Goal: Information Seeking & Learning: Learn about a topic

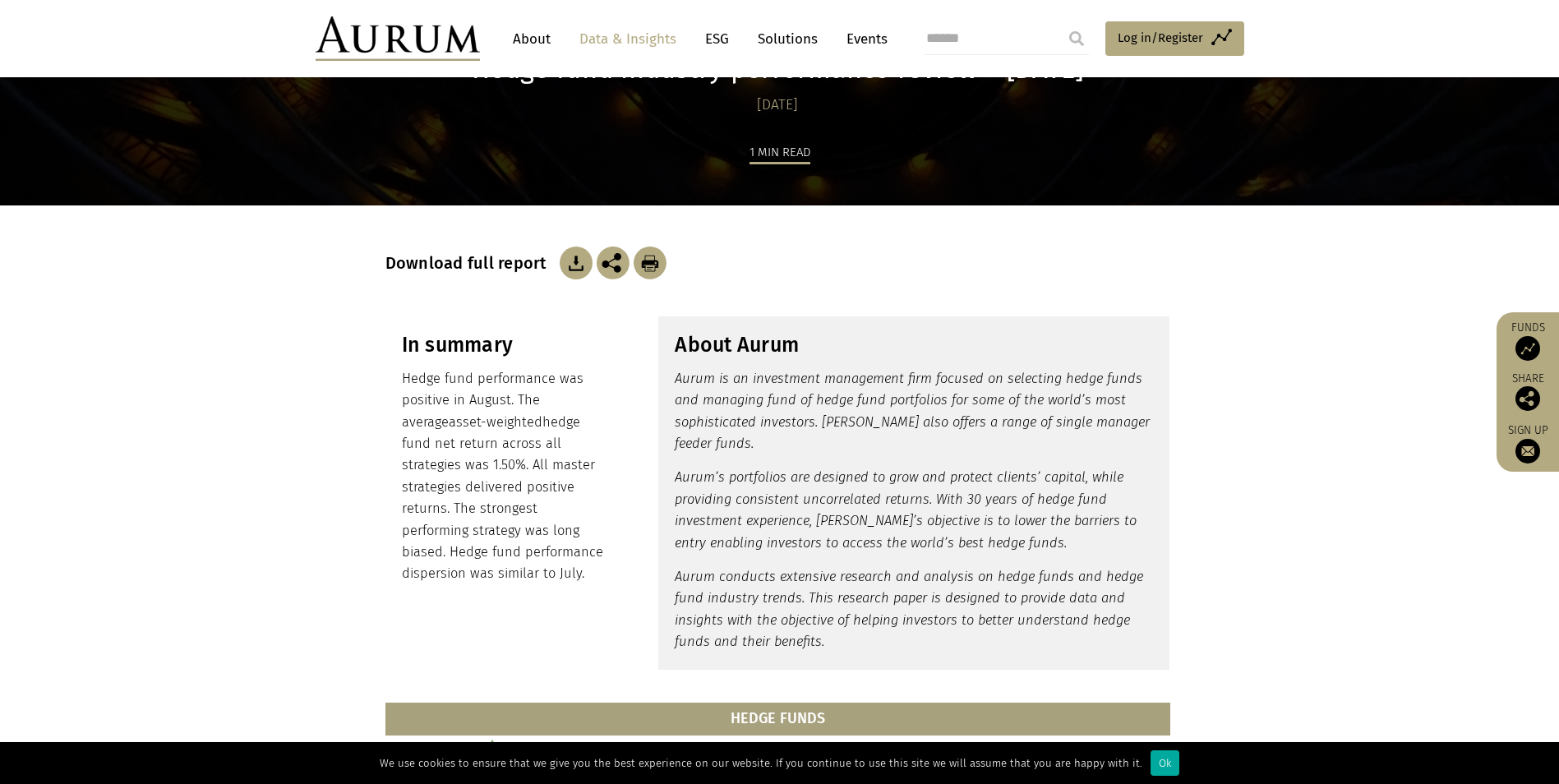
scroll to position [165, 0]
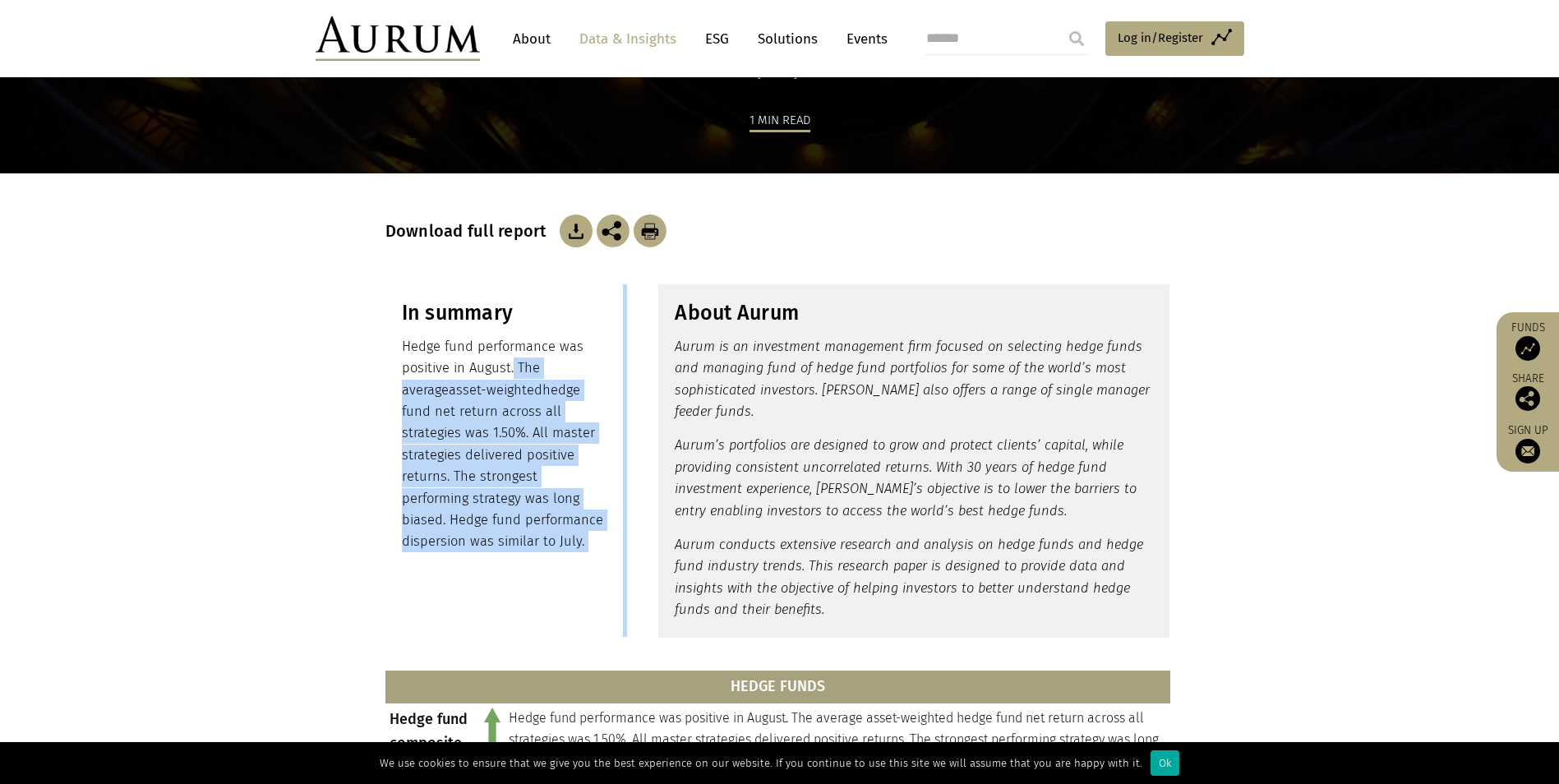
drag, startPoint x: 542, startPoint y: 373, endPoint x: 625, endPoint y: 514, distance: 163.6
click at [625, 514] on div "In summary Hedge fund performance was positive in August. The average asset-wei…" at bounding box center [779, 461] width 822 height 353
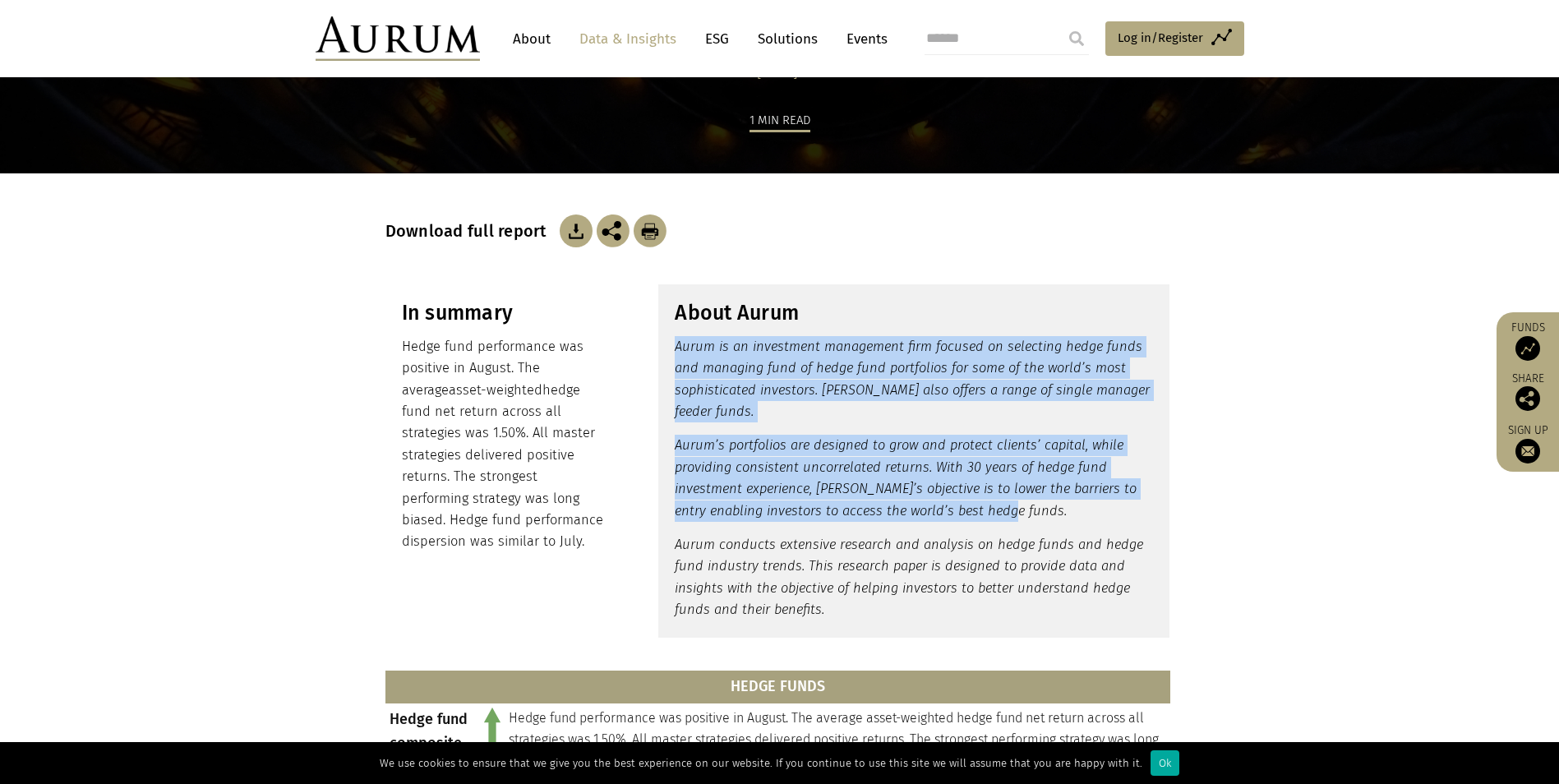
drag, startPoint x: 625, startPoint y: 514, endPoint x: 1071, endPoint y: 504, distance: 446.1
click at [1071, 504] on div "About Aurum Aurum is an investment management firm focused on selecting hedge f…" at bounding box center [913, 461] width 511 height 353
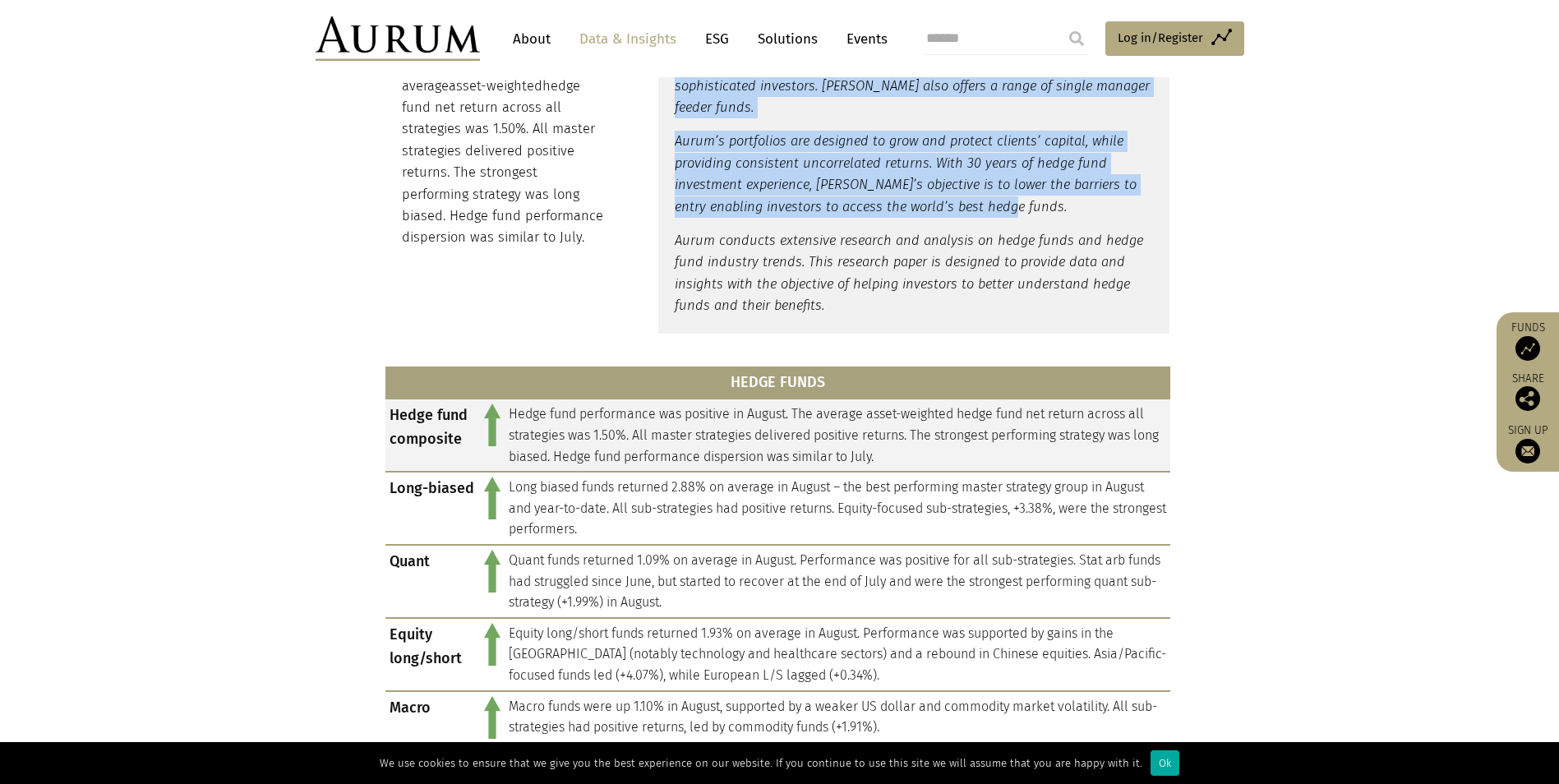
scroll to position [493, 0]
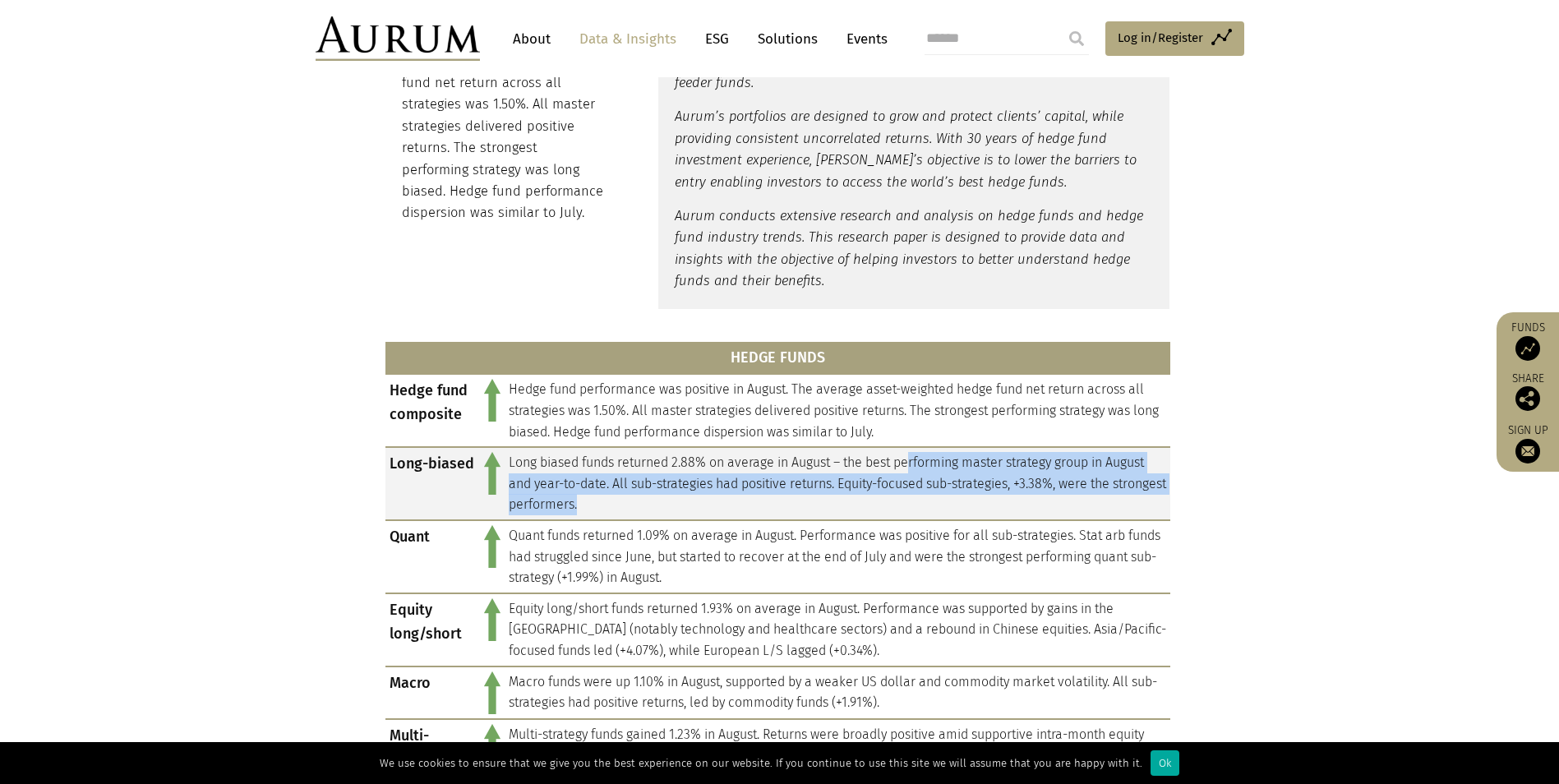
drag, startPoint x: 915, startPoint y: 463, endPoint x: 1131, endPoint y: 501, distance: 219.3
click at [1131, 501] on td "Long biased funds returned 2.88% on average in August – the best performing mas…" at bounding box center [838, 483] width 665 height 73
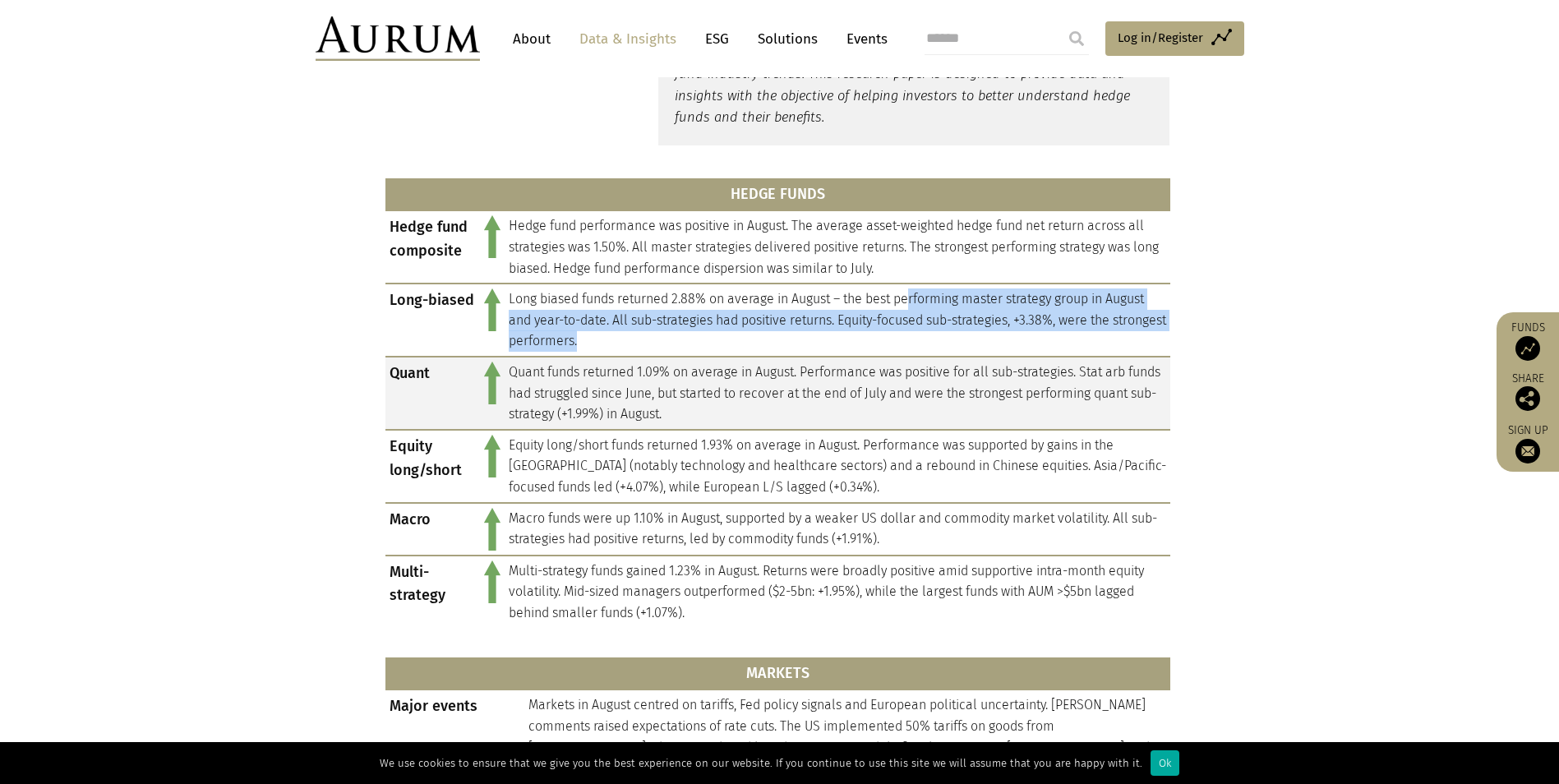
scroll to position [657, 0]
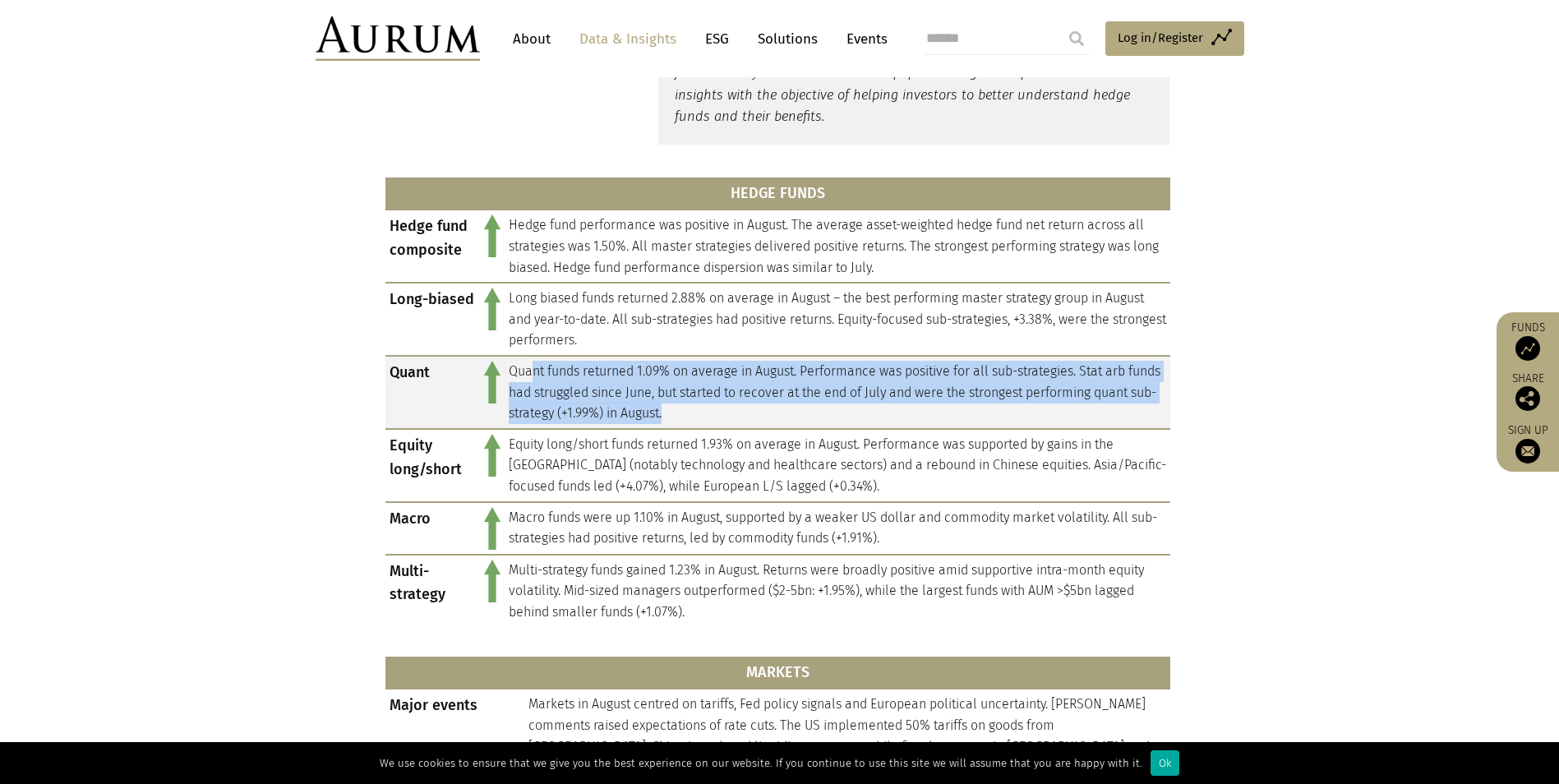
drag, startPoint x: 529, startPoint y: 363, endPoint x: 1054, endPoint y: 408, distance: 526.9
click at [1054, 408] on td "Quant funds returned 1.09% on average in August. Performance was positive for a…" at bounding box center [838, 392] width 665 height 73
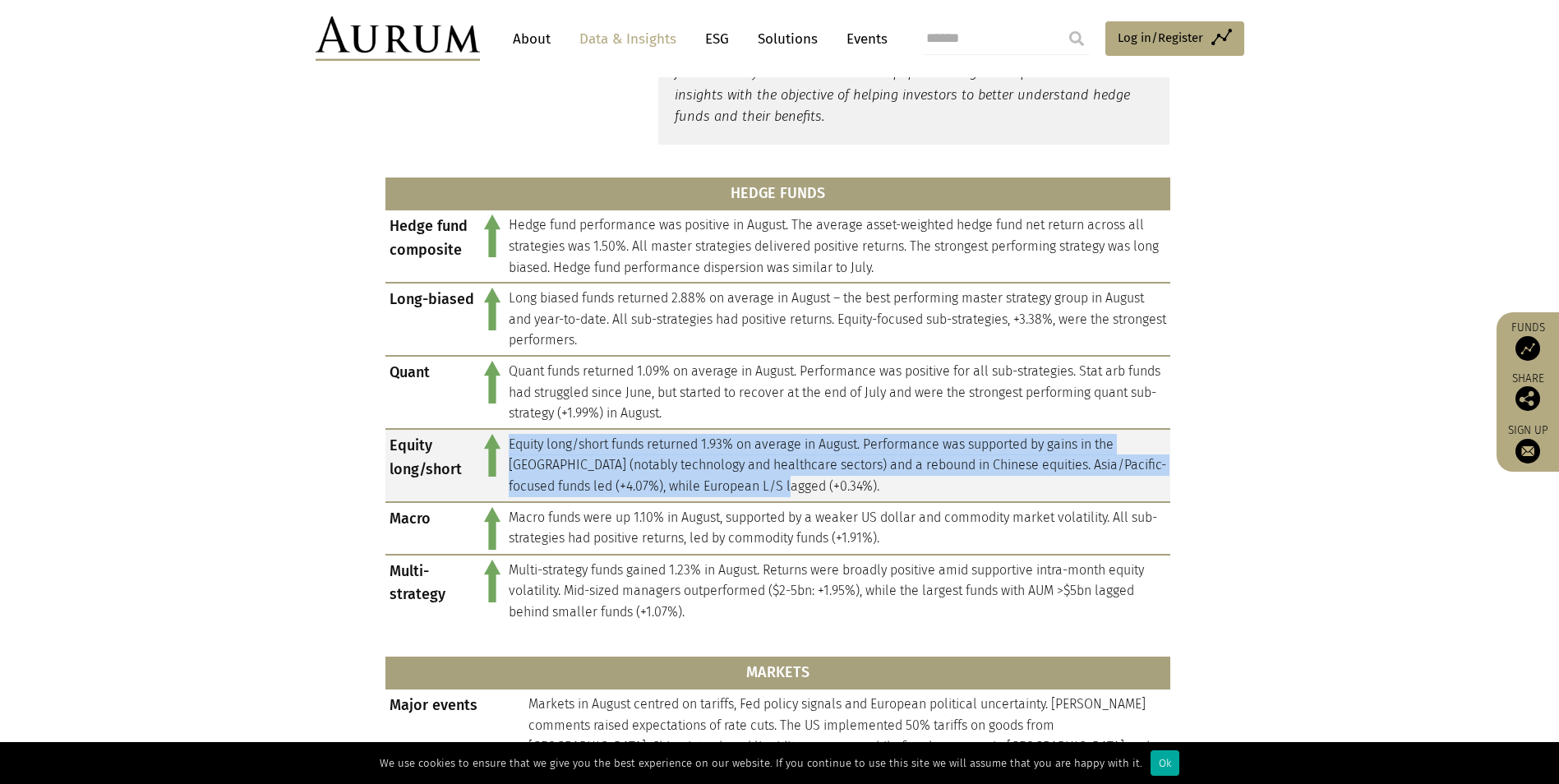
drag, startPoint x: 510, startPoint y: 445, endPoint x: 818, endPoint y: 480, distance: 310.0
click at [818, 480] on td "Equity long/short funds returned 1.93% on average in August. Performance was su…" at bounding box center [838, 465] width 665 height 73
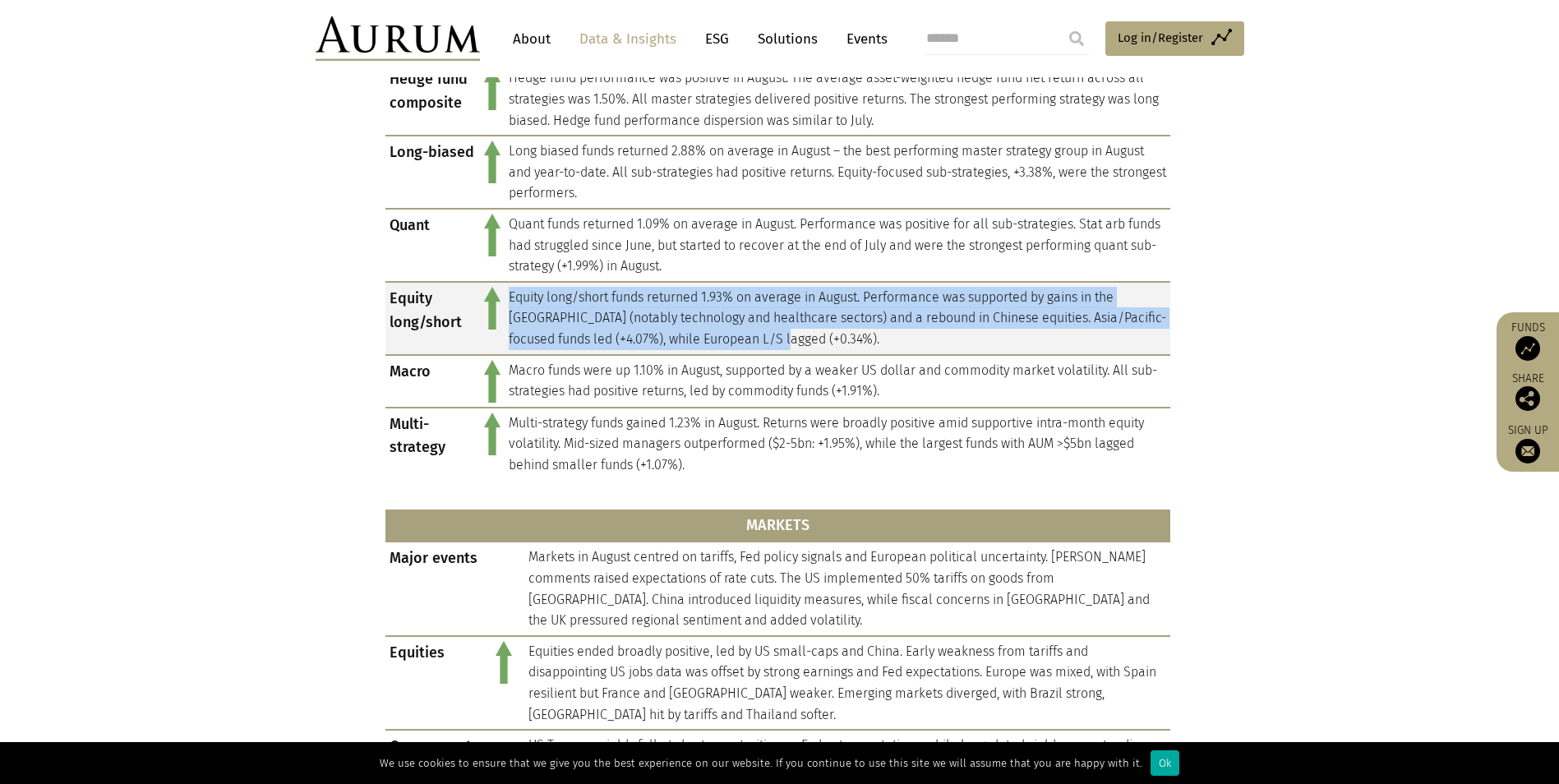
scroll to position [822, 0]
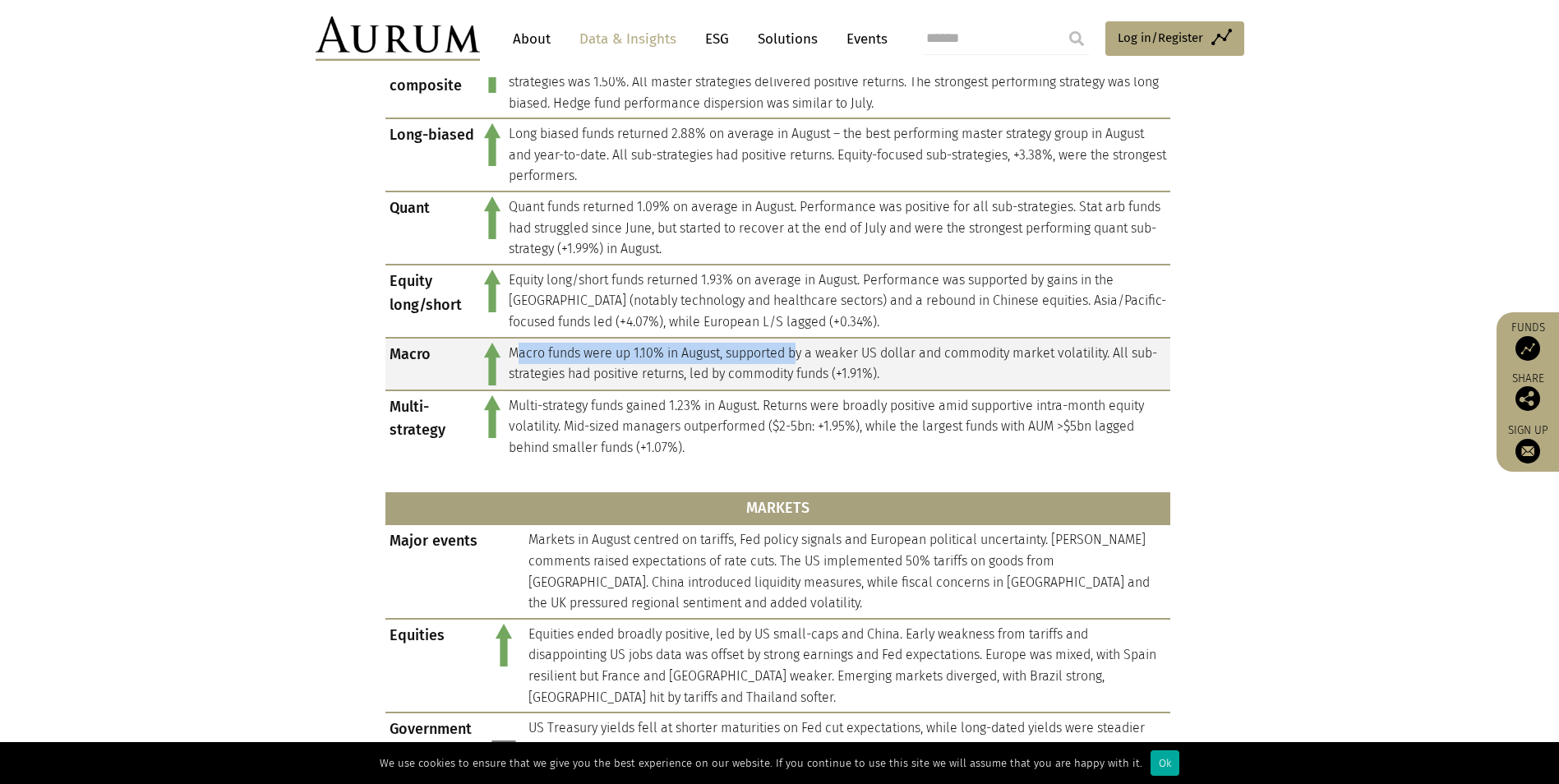
drag, startPoint x: 513, startPoint y: 349, endPoint x: 800, endPoint y: 352, distance: 287.0
click at [800, 352] on td "Macro funds were up 1.10% in August, supported by a weaker US dollar and commod…" at bounding box center [838, 364] width 665 height 53
click at [598, 360] on td "Macro funds were up 1.10% in August, supported by a weaker US dollar and commod…" at bounding box center [838, 364] width 665 height 53
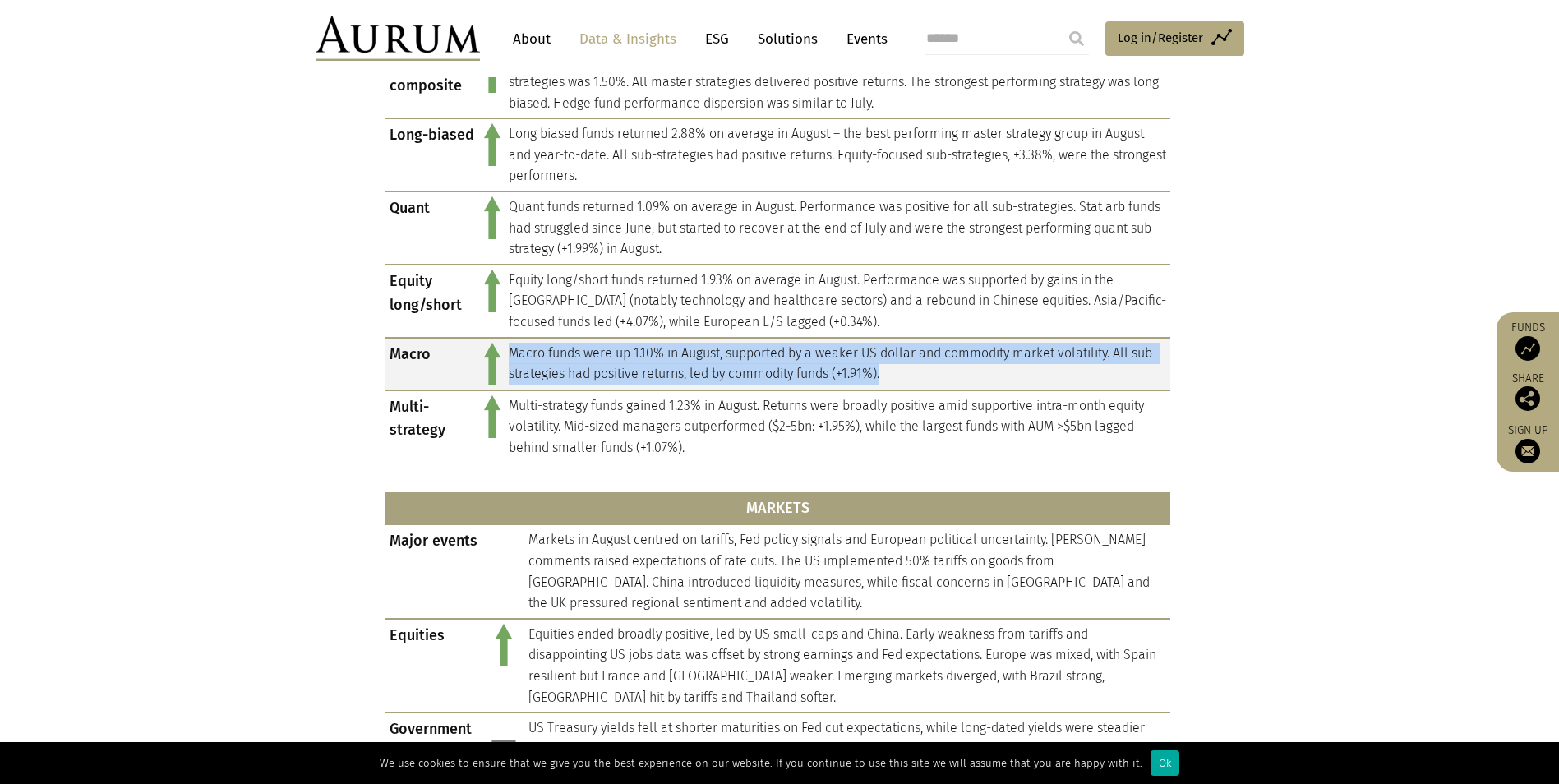
drag, startPoint x: 507, startPoint y: 357, endPoint x: 978, endPoint y: 371, distance: 471.2
click at [978, 371] on td "Macro funds were up 1.10% in August, supported by a weaker US dollar and commod…" at bounding box center [838, 364] width 665 height 53
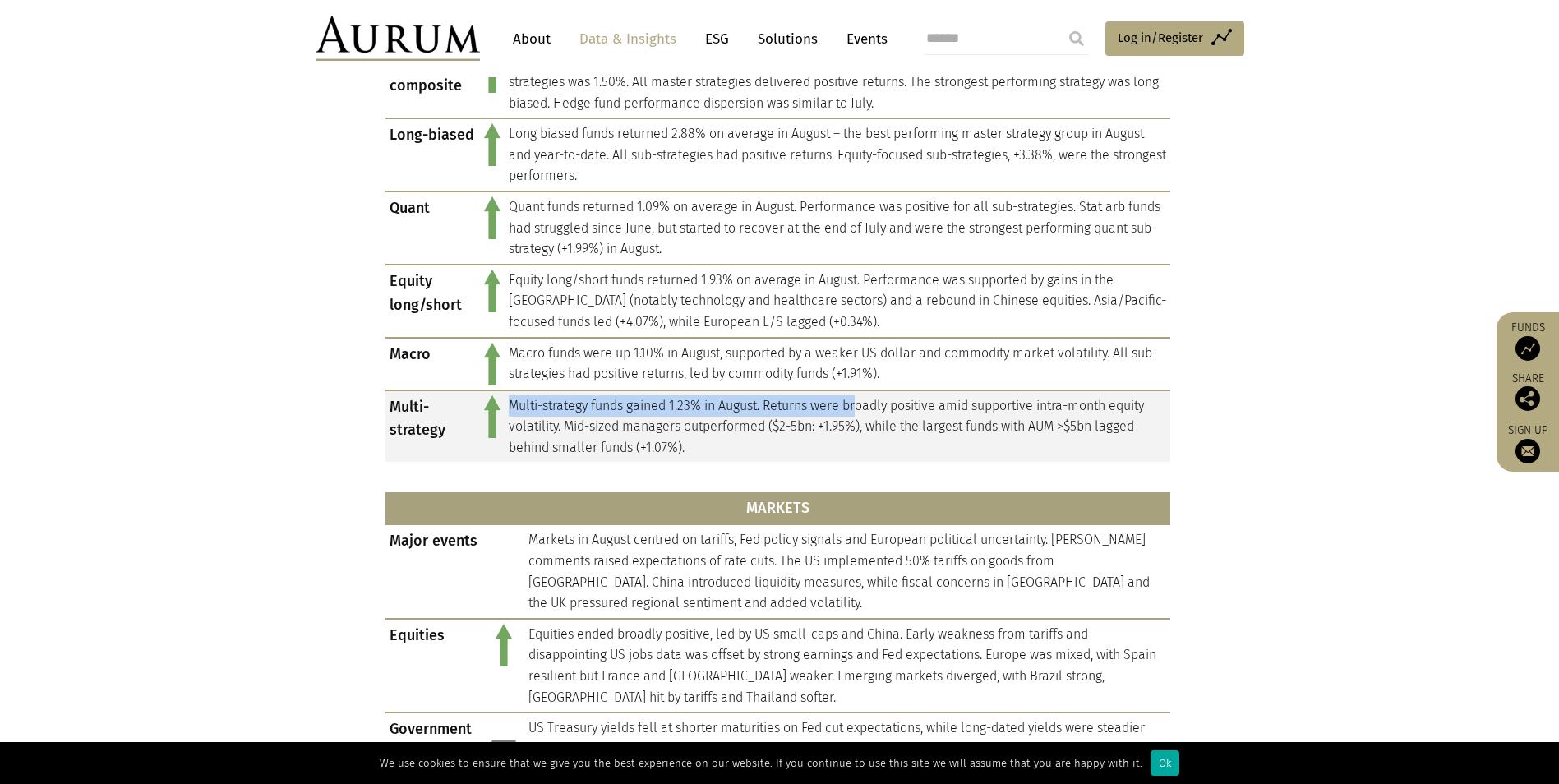
drag, startPoint x: 512, startPoint y: 409, endPoint x: 864, endPoint y: 399, distance: 352.1
click at [864, 399] on td "Multi-strategy funds gained 1.23% in August. Returns were broadly positive amid…" at bounding box center [838, 426] width 665 height 72
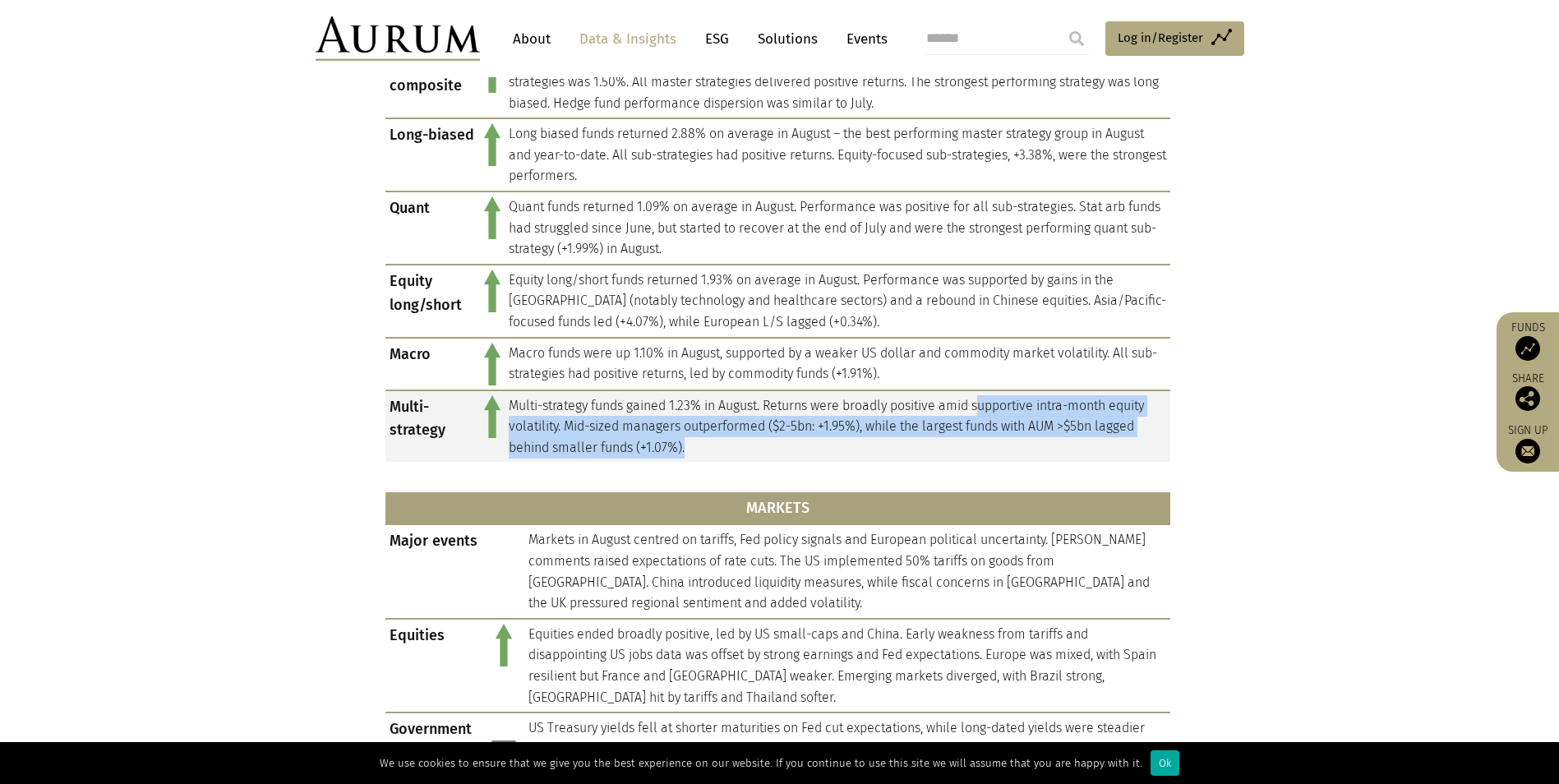
drag, startPoint x: 864, startPoint y: 399, endPoint x: 1032, endPoint y: 443, distance: 173.7
click at [1032, 443] on td "Multi-strategy funds gained 1.23% in August. Returns were broadly positive amid…" at bounding box center [838, 426] width 665 height 72
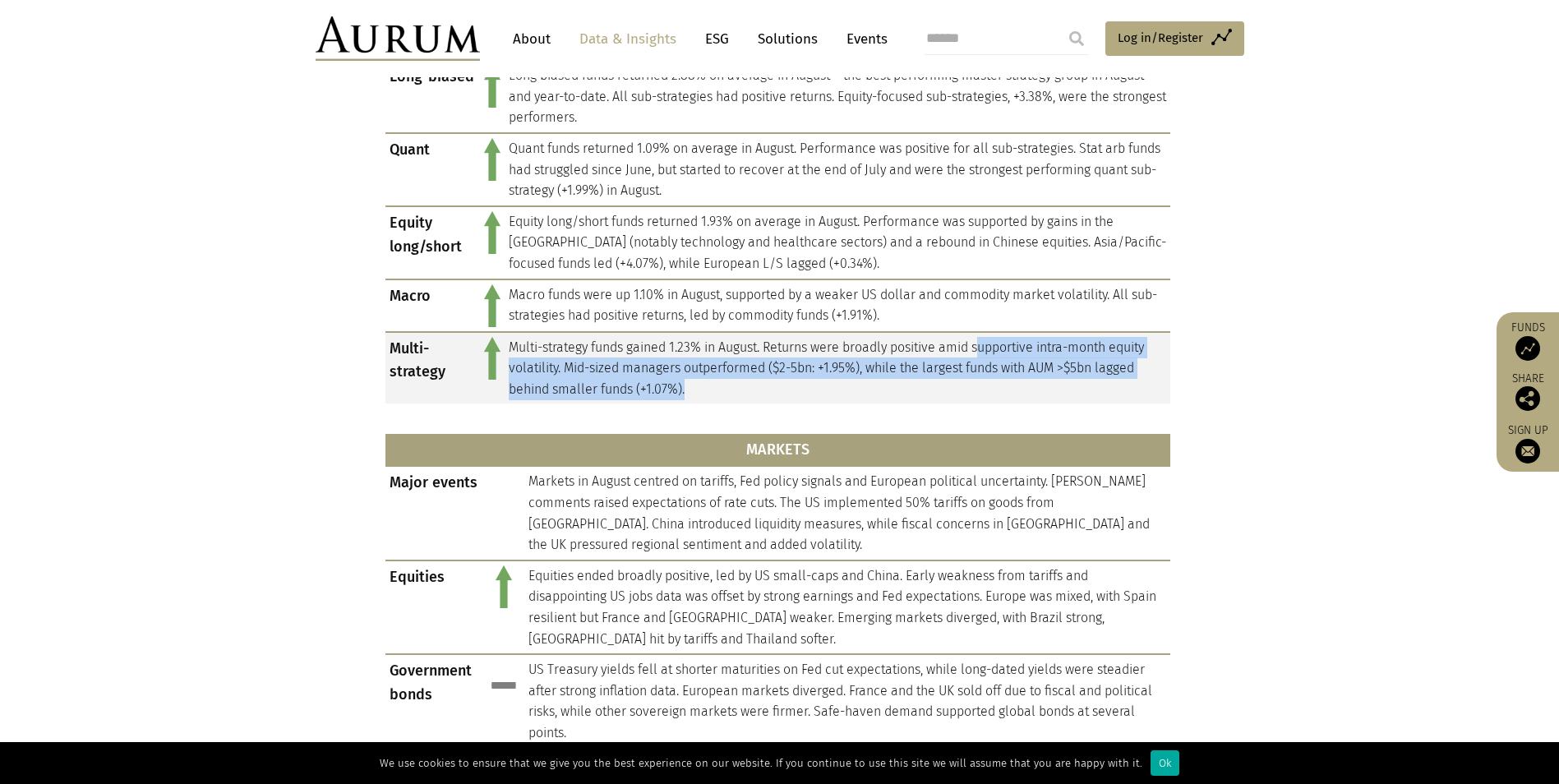
scroll to position [985, 0]
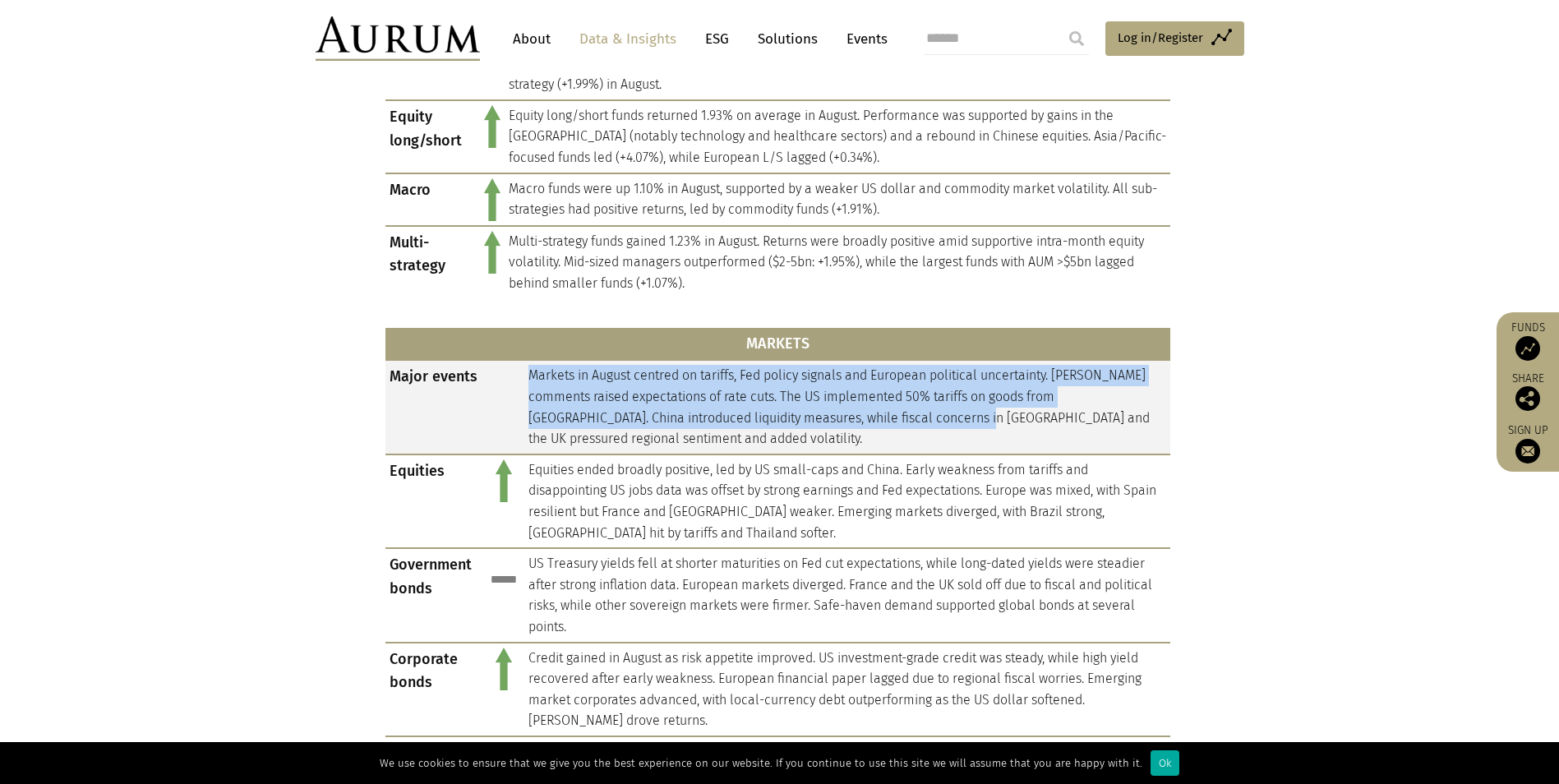
drag, startPoint x: 537, startPoint y: 376, endPoint x: 918, endPoint y: 413, distance: 382.8
click at [918, 413] on td "Markets in August centred on tariffs, Fed policy signals and European political…" at bounding box center [847, 407] width 646 height 94
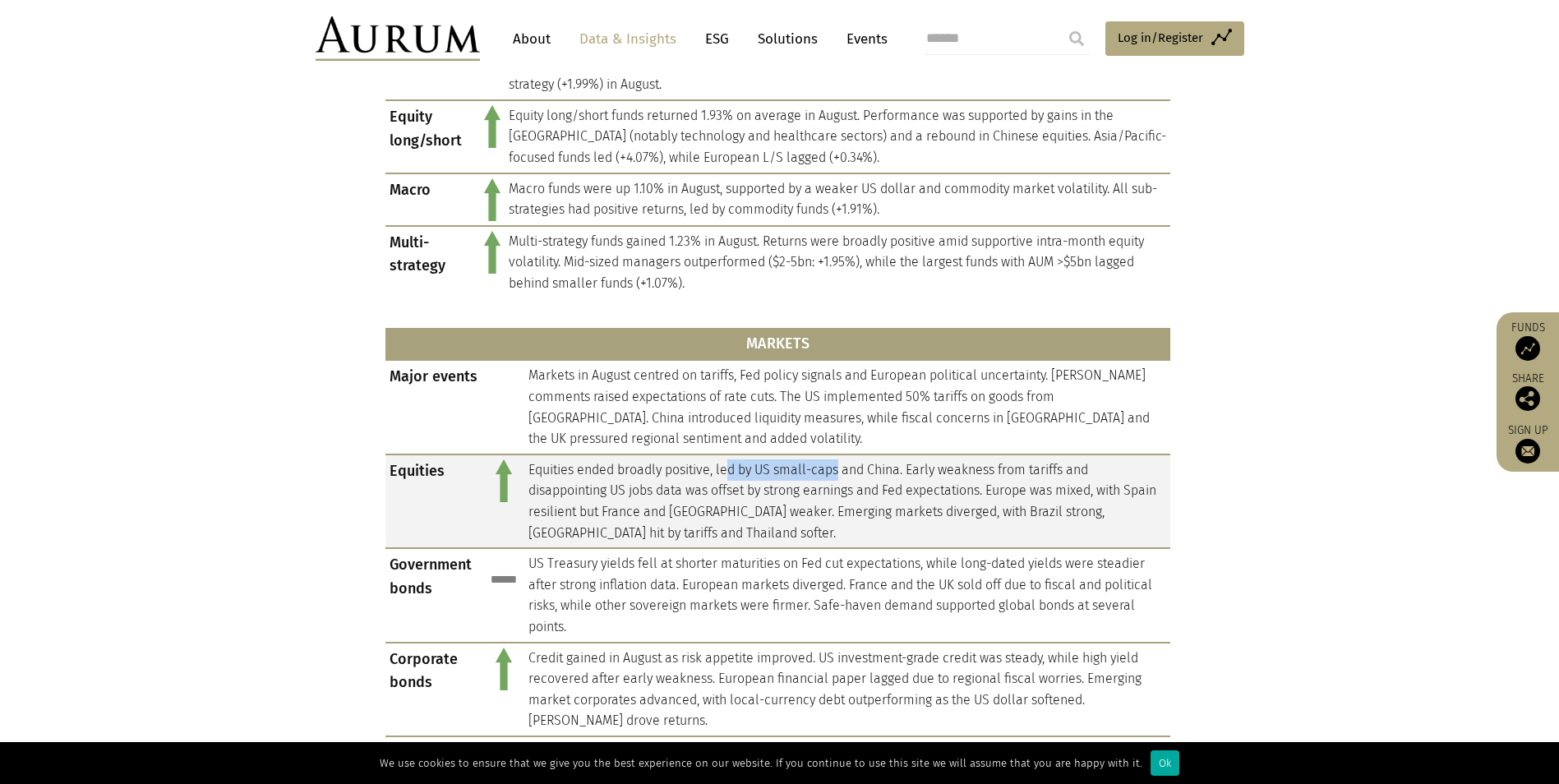
drag, startPoint x: 730, startPoint y: 470, endPoint x: 838, endPoint y: 471, distance: 108.0
click at [838, 471] on td "Equities ended broadly positive, led by US small-caps and China. Early weakness…" at bounding box center [847, 501] width 646 height 94
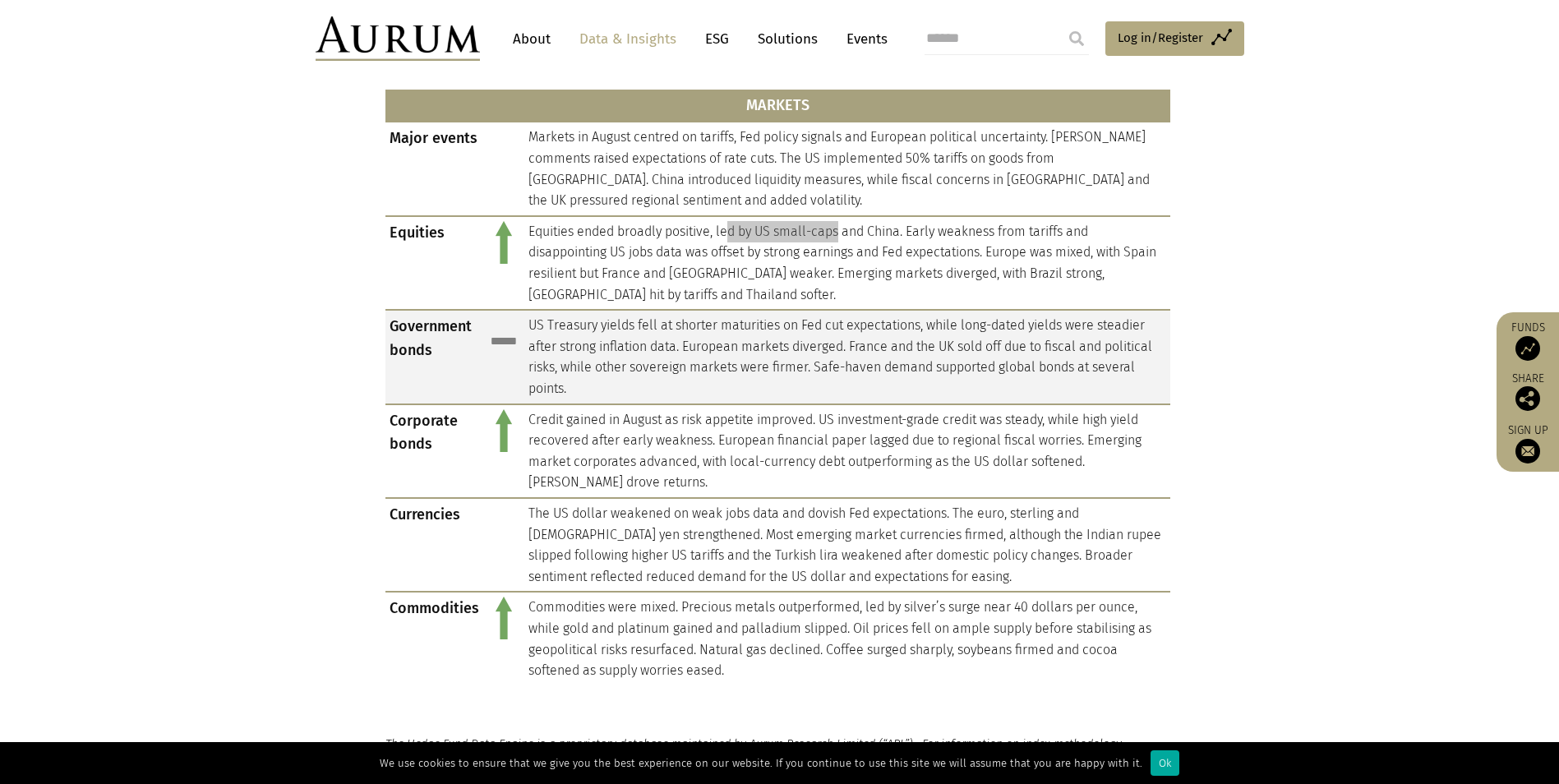
scroll to position [1232, 0]
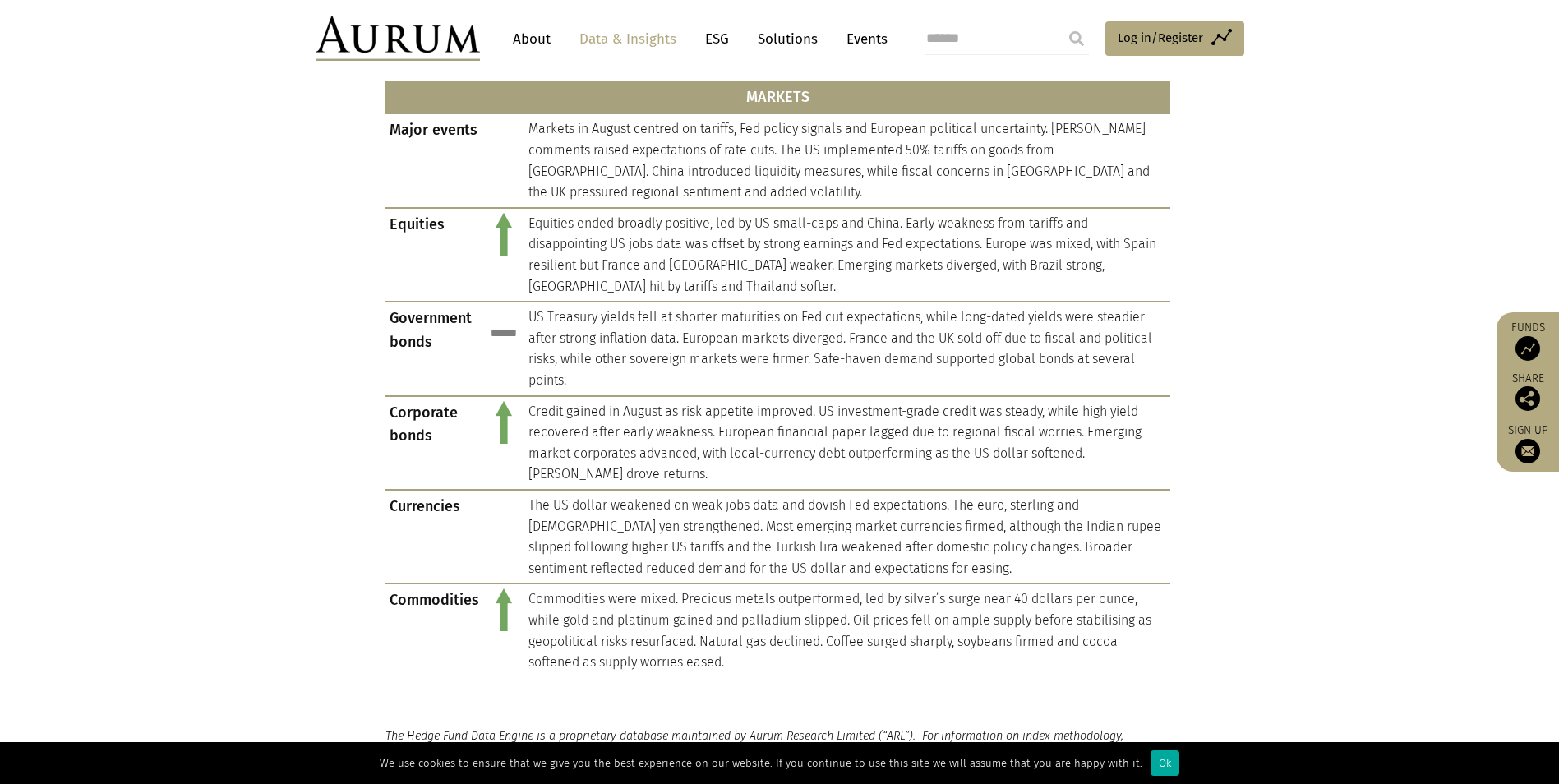
click at [1322, 323] on section "HEDGE FUNDS Hedge fund composite Hedge fund performance was positive in August.…" at bounding box center [779, 138] width 1559 height 1095
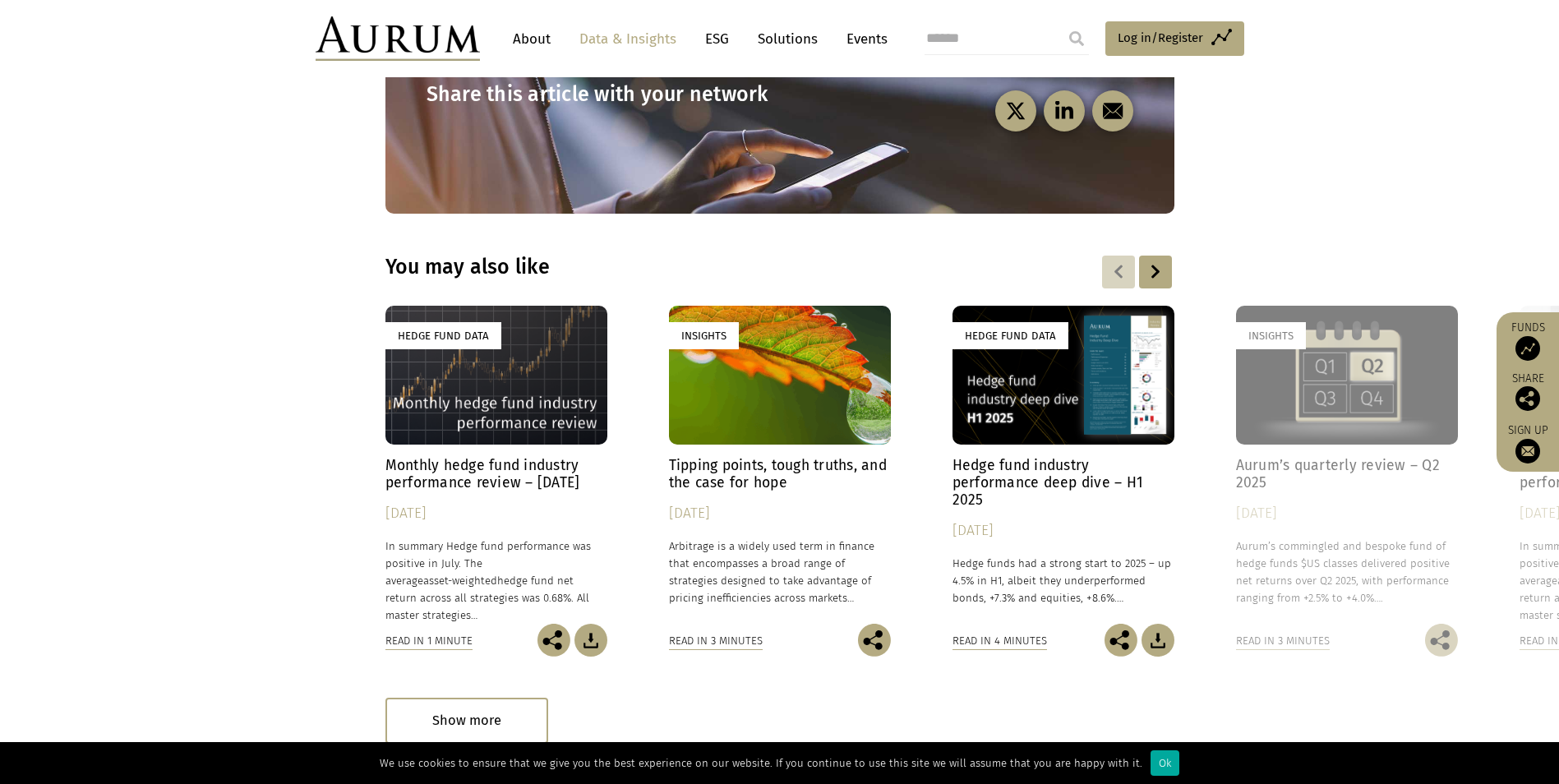
scroll to position [2136, 0]
